Goal: Contribute content: Add original content to the website for others to see

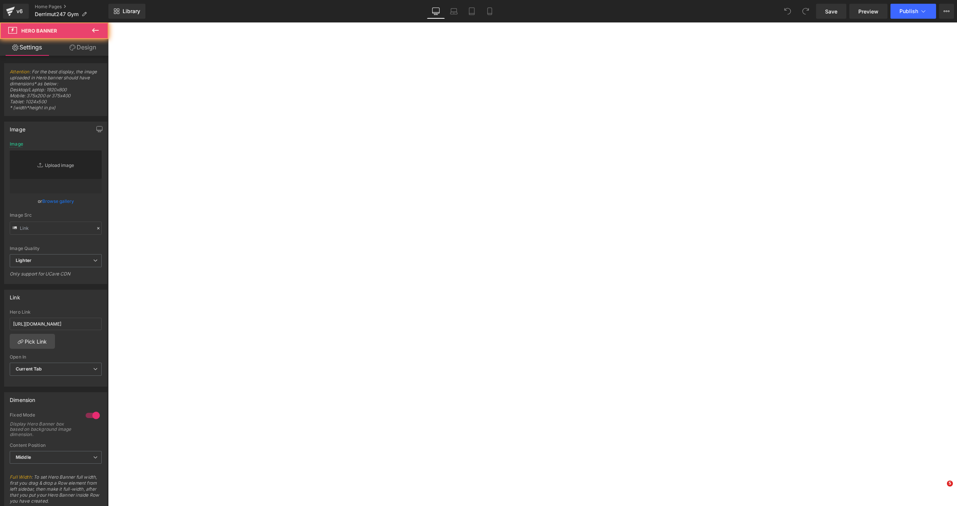
type input "[URL][DOMAIN_NAME][DATE]"
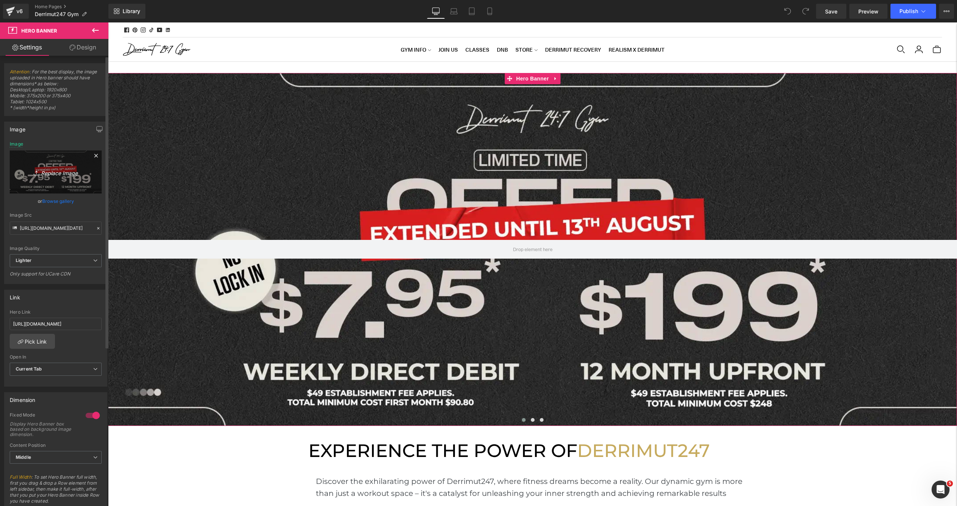
scroll to position [2138, 849]
click at [52, 202] on link "Browse gallery" at bounding box center [58, 200] width 32 height 13
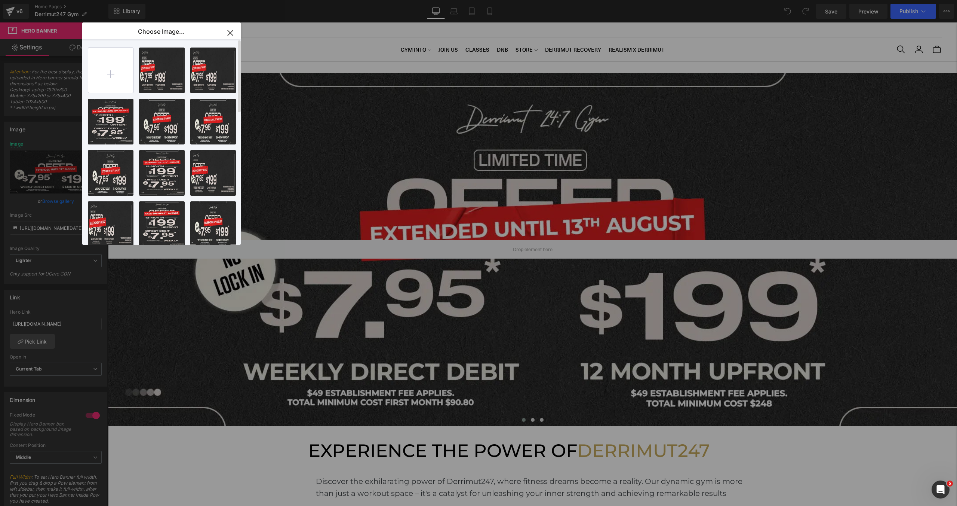
click at [110, 74] on input "file" at bounding box center [110, 70] width 45 height 45
type input "C:\fakepath\[WB] Limited 229.webp"
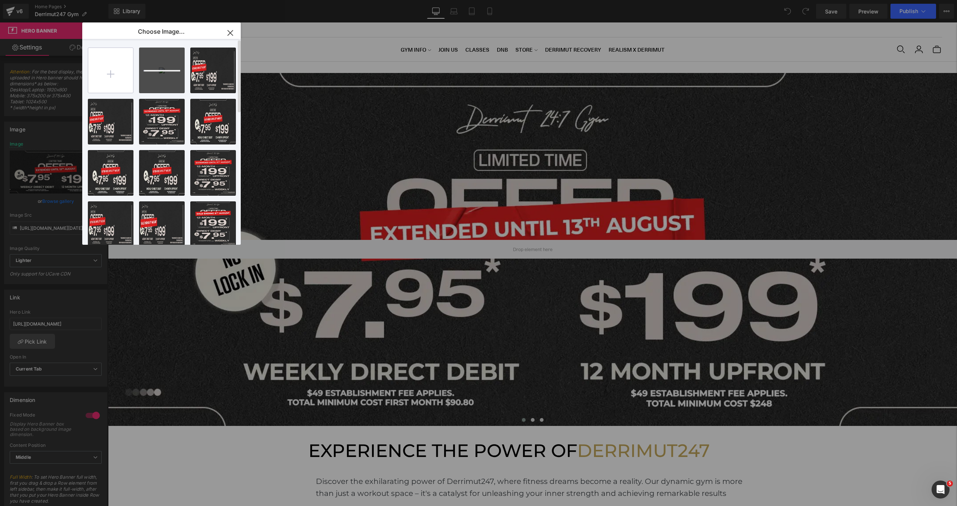
click at [116, 76] on input "file" at bounding box center [110, 70] width 45 height 45
type input "C:\fakepath\[MB] Limited 229.webp"
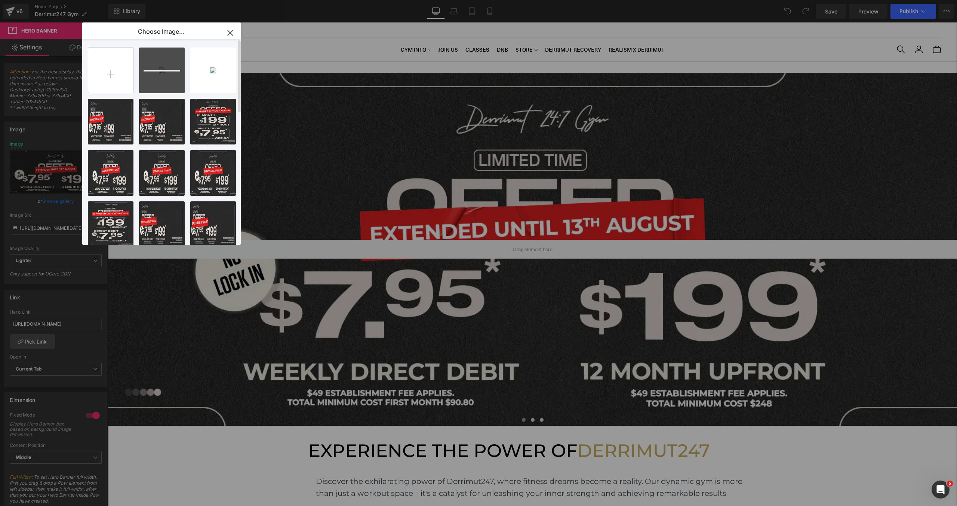
click at [116, 77] on input "file" at bounding box center [110, 70] width 45 height 45
type input "C:\fakepath\[WB2] Limited 229.webp"
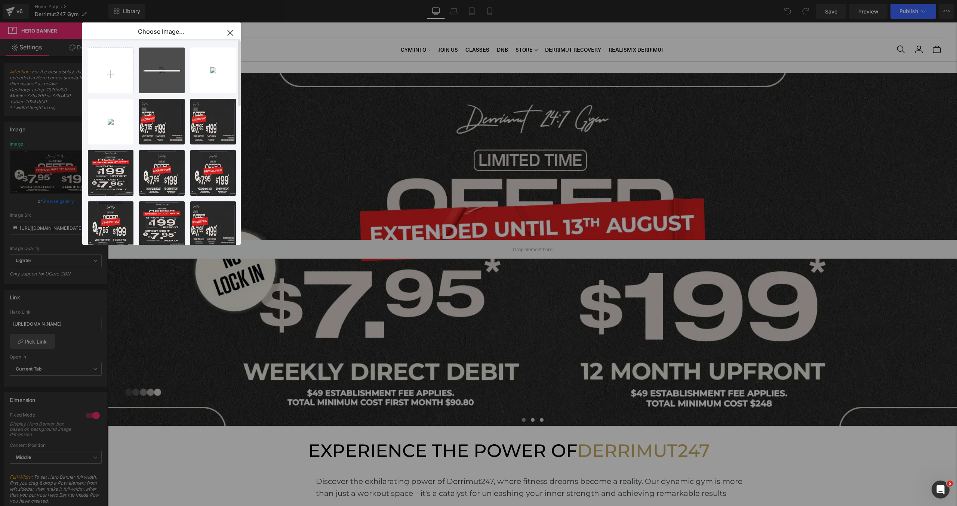
click at [136, 147] on div "[MB] Li... 229.webp 347.13 KB Delete image? Yes No [WB] Li... 229.webp 143.07 K…" at bounding box center [166, 143] width 156 height 209
click at [101, 135] on div "[WB] Li... 229.webp 143.07 KB" at bounding box center [111, 122] width 46 height 46
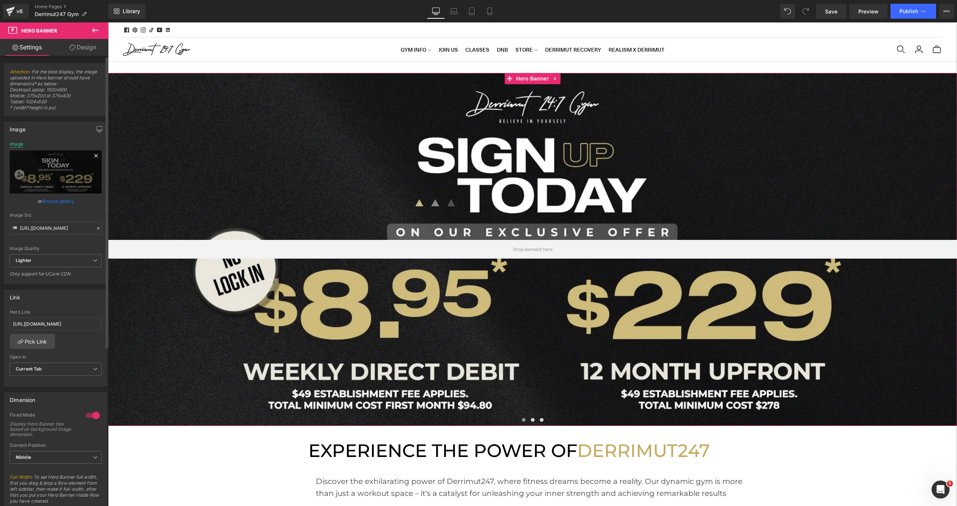
click at [13, 143] on div "Image" at bounding box center [16, 143] width 13 height 5
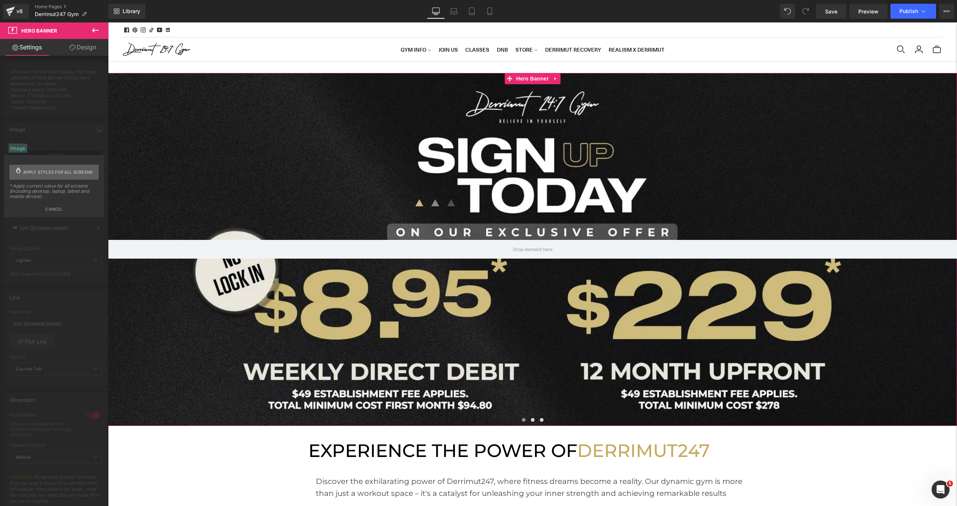
click at [26, 168] on span "Apply styles for all screens" at bounding box center [58, 172] width 70 height 15
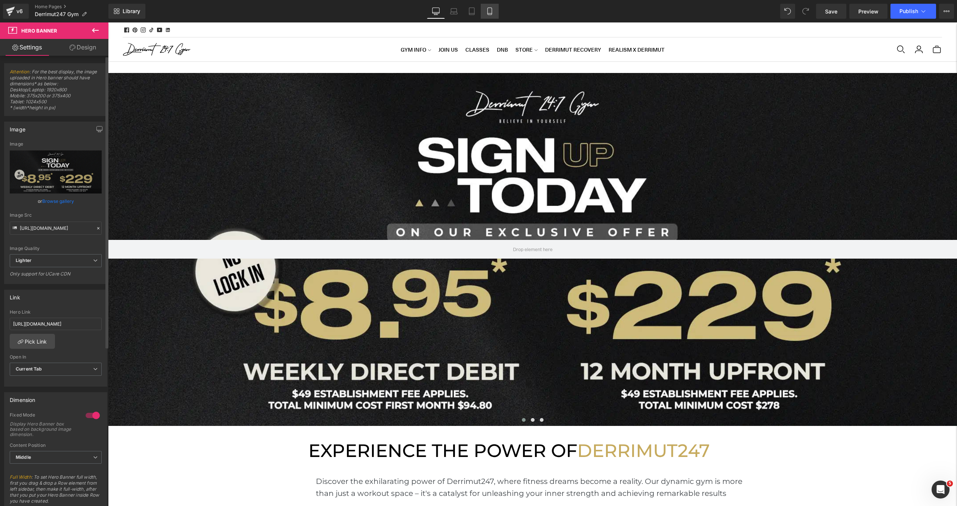
click at [485, 15] on link "Mobile" at bounding box center [490, 11] width 18 height 15
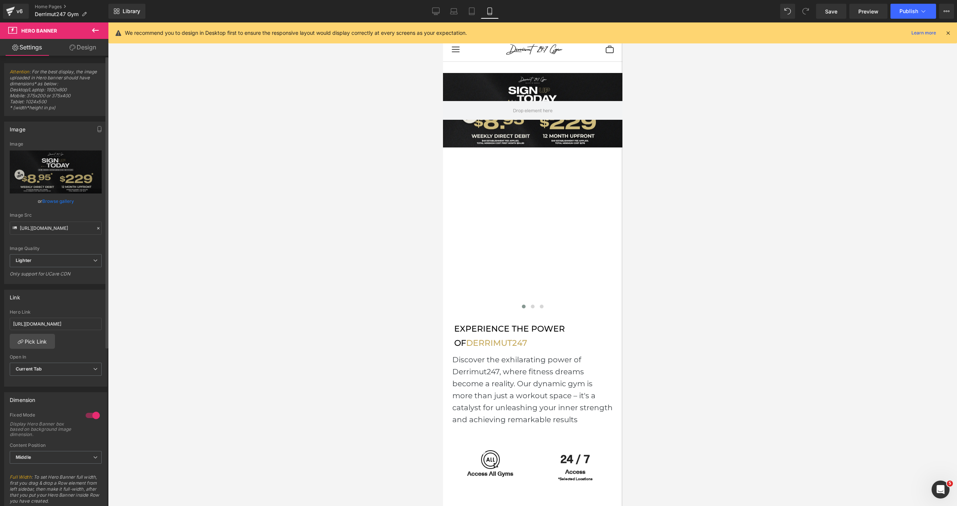
scroll to position [2753, 179]
click at [529, 82] on span "Hero Banner" at bounding box center [532, 78] width 36 height 11
click at [64, 201] on link "Browse gallery" at bounding box center [58, 200] width 32 height 13
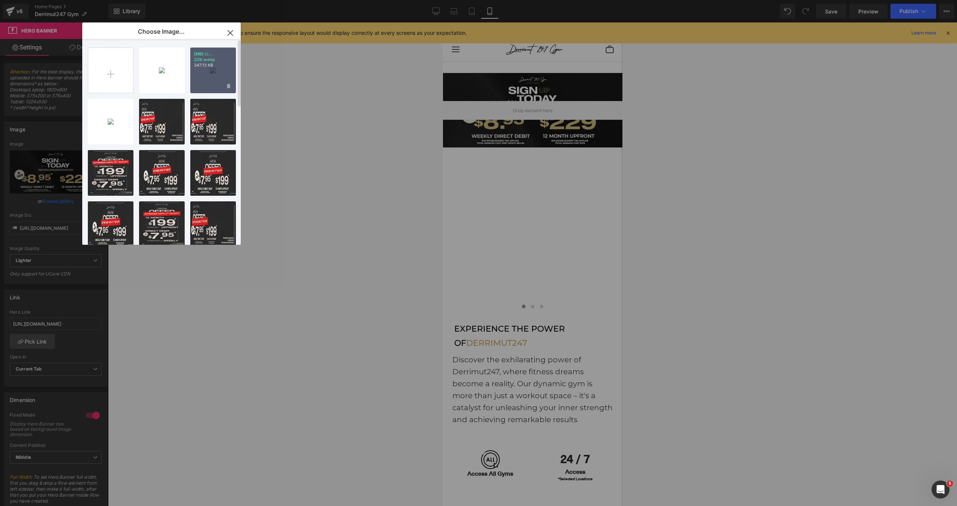
click at [223, 63] on p "347.13 KB" at bounding box center [213, 65] width 38 height 6
type input "[URL][DOMAIN_NAME]"
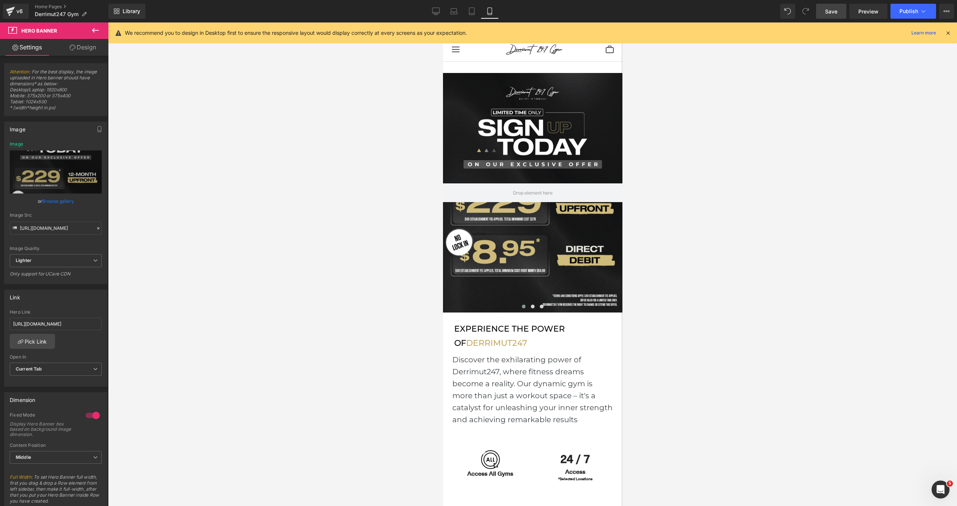
click at [830, 10] on span "Save" at bounding box center [831, 11] width 12 height 8
click at [823, 135] on div at bounding box center [532, 263] width 849 height 483
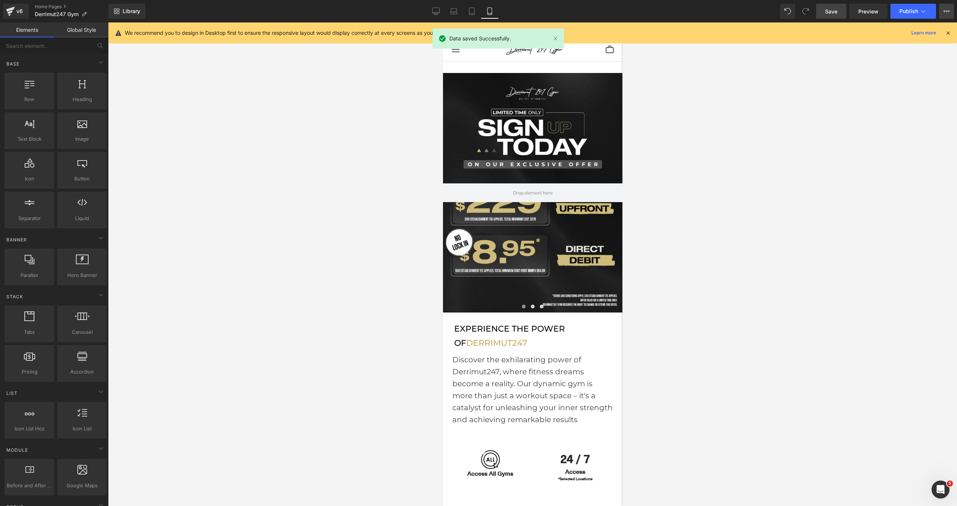
click at [948, 13] on icon at bounding box center [947, 11] width 6 height 6
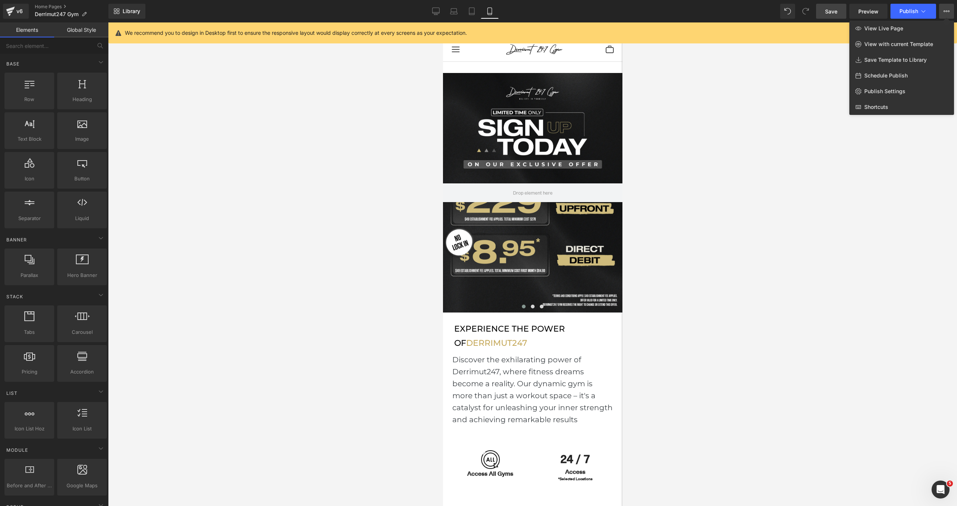
click at [883, 80] on div "Schedule Publish" at bounding box center [901, 76] width 105 height 16
select select
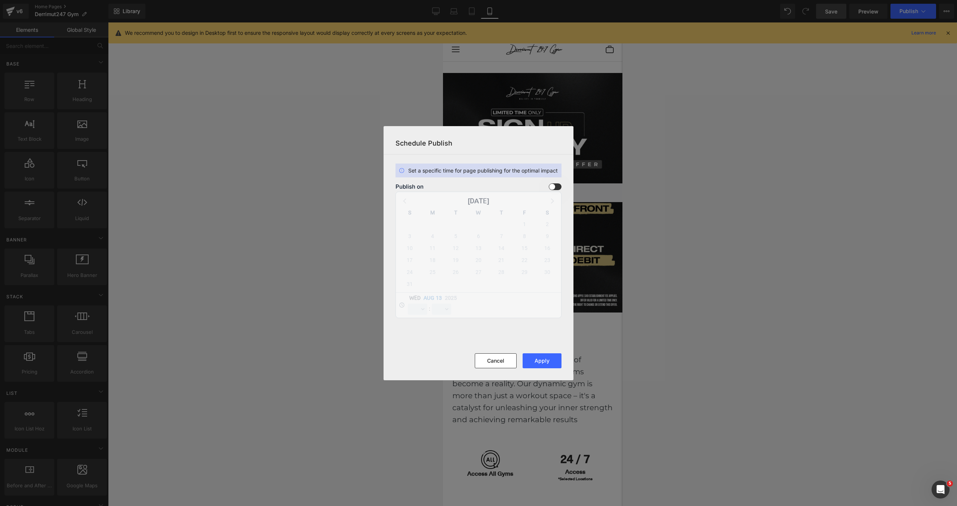
click at [0, 0] on section "Set a specific time for page publishing for the optimal impact Publish on [DATE…" at bounding box center [0, 0] width 0 height 0
click at [554, 185] on span at bounding box center [555, 186] width 13 height 7
click at [0, 0] on input "checkbox" at bounding box center [0, 0] width 0 height 0
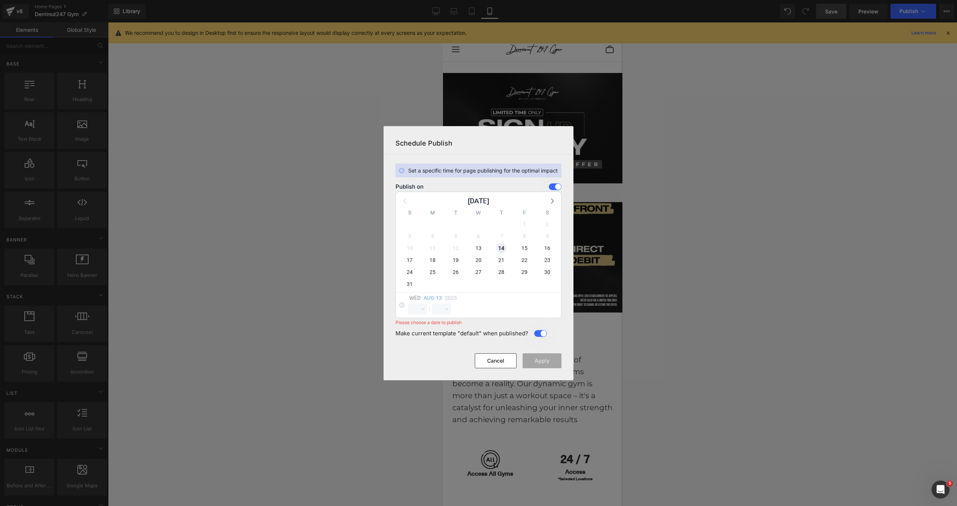
click at [504, 250] on span "14" at bounding box center [501, 248] width 10 height 10
select select "15"
select select "28"
click at [414, 314] on select "00 01 02 03 04 05 06 07 08 09 10 11 12 13 14 15 16 17 18 19 20 21 22 23" at bounding box center [417, 308] width 19 height 11
select select "0"
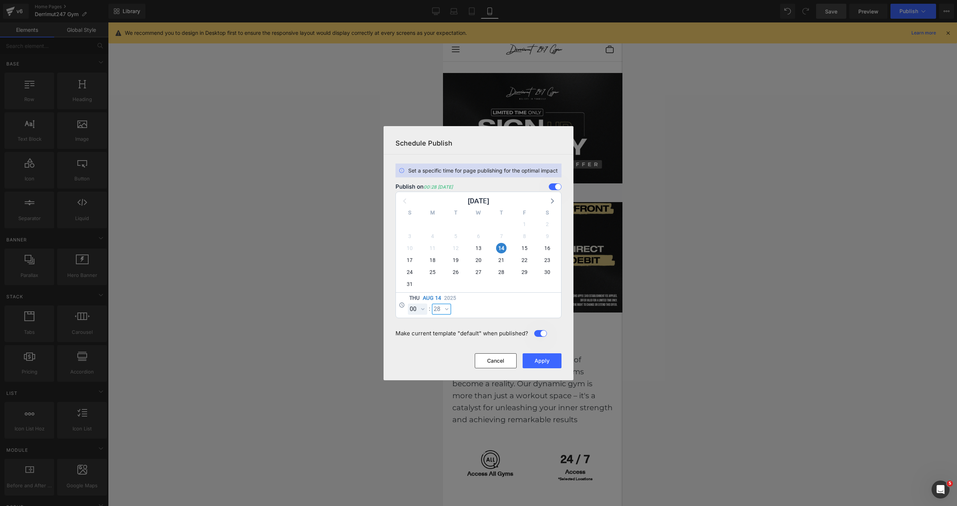
click at [445, 308] on select "00 01 02 03 04 05 06 07 08 09 10 11 12 13 14 15 16 17 18 19 20 21 22 23 24 25 2…" at bounding box center [441, 308] width 19 height 11
select select "0"
click at [539, 365] on button "Apply" at bounding box center [542, 360] width 39 height 15
click at [550, 363] on button "Apply" at bounding box center [542, 360] width 39 height 15
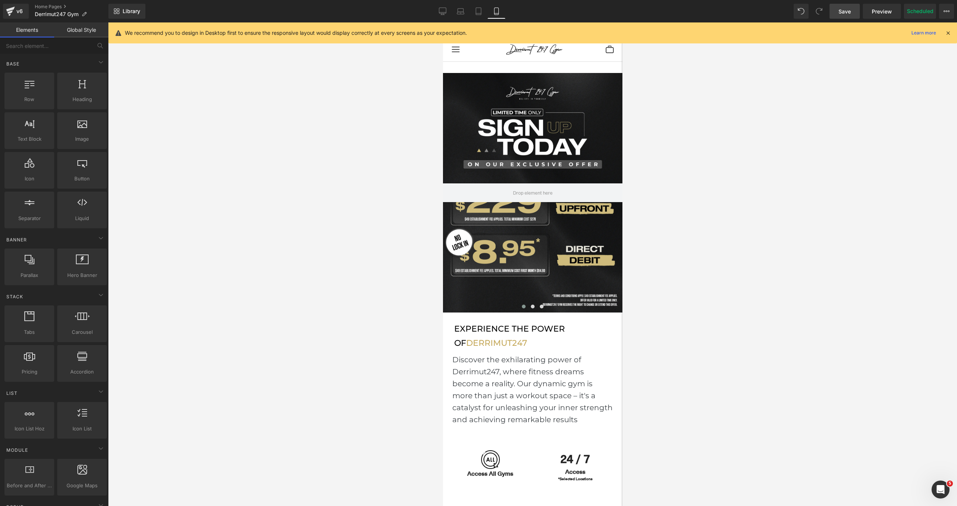
click at [845, 9] on span "Save" at bounding box center [845, 11] width 12 height 8
click at [20, 15] on div "v6" at bounding box center [19, 11] width 9 height 10
